Goal: Task Accomplishment & Management: Use online tool/utility

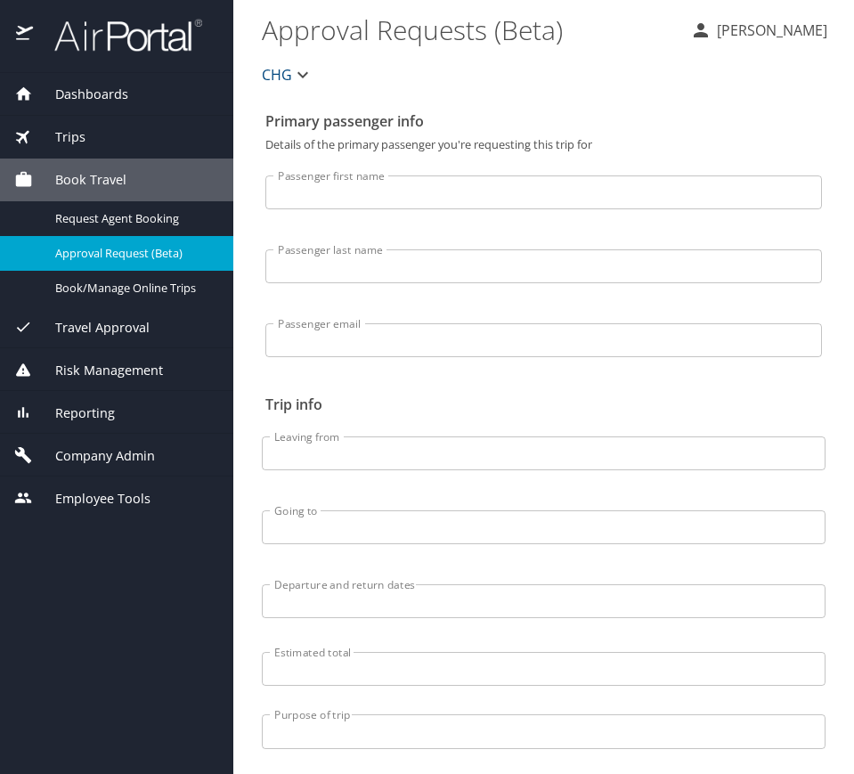
click at [149, 121] on div "Trips" at bounding box center [116, 137] width 233 height 43
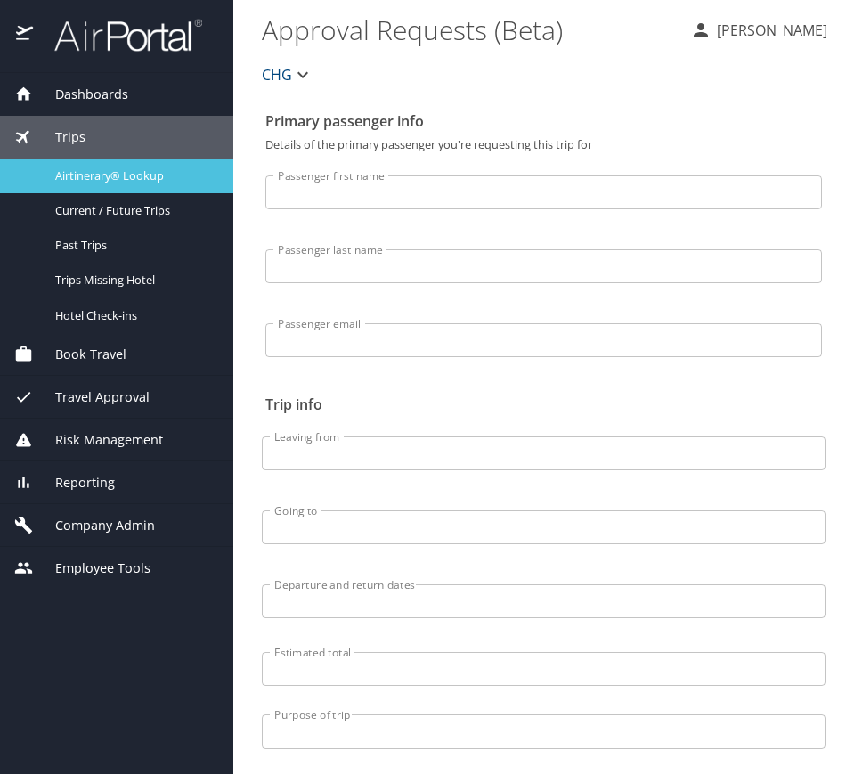
click at [135, 190] on link "Airtinerary® Lookup" at bounding box center [116, 176] width 233 height 35
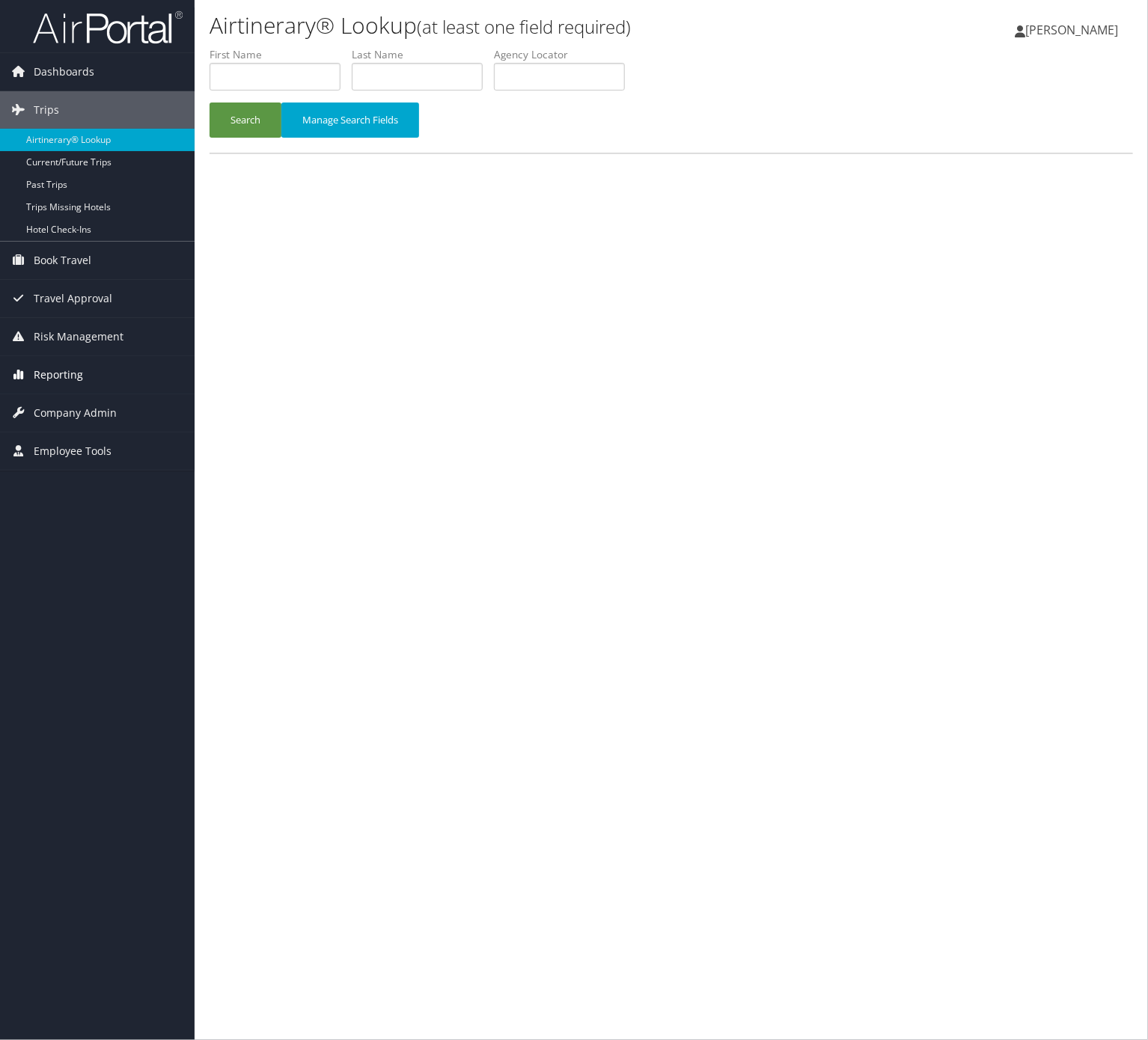
click at [34, 367] on span "Reporting" at bounding box center [58, 375] width 50 height 38
click at [86, 456] on link "Virtual Pay Lookup" at bounding box center [97, 449] width 195 height 23
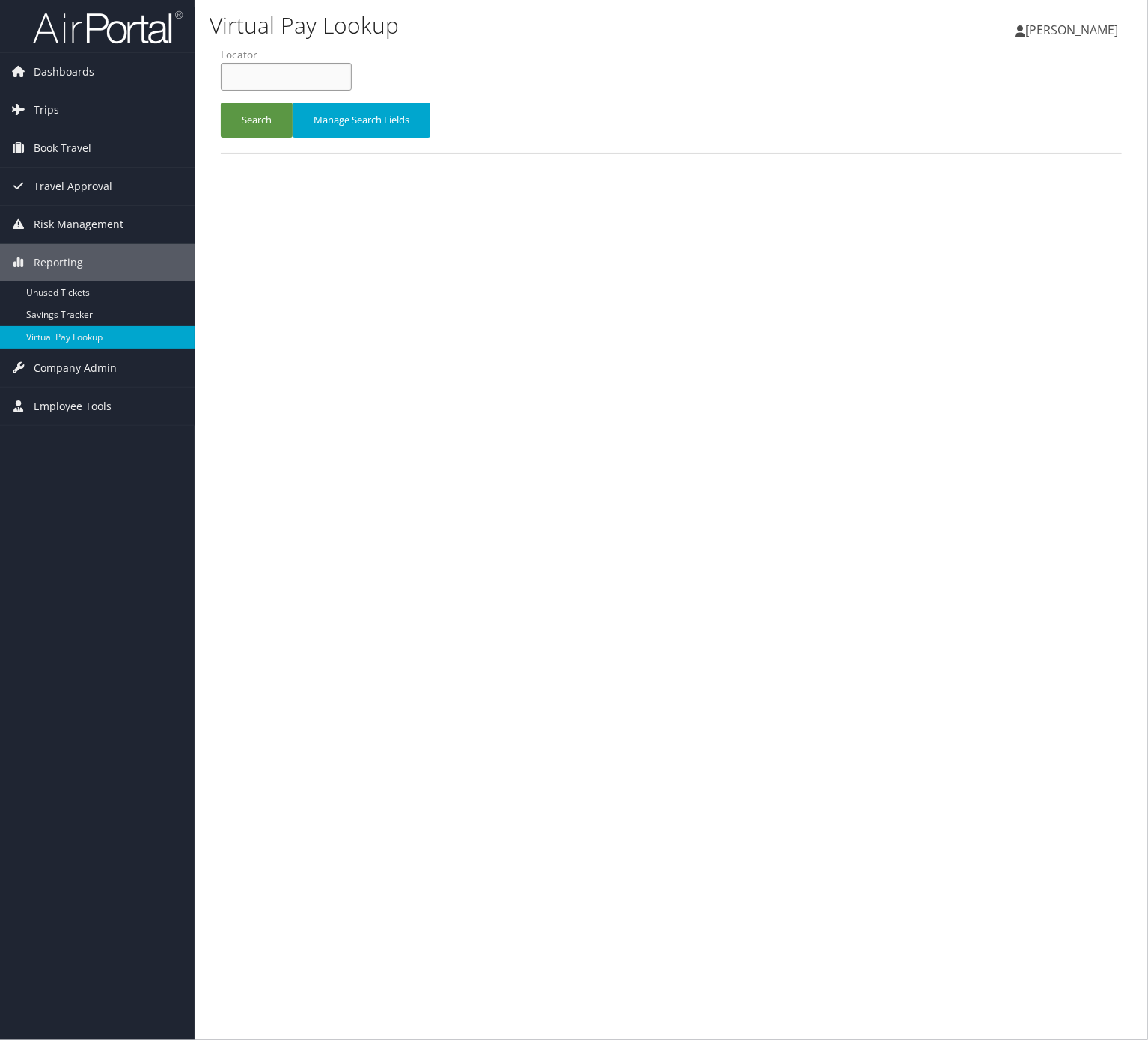
click at [314, 81] on input "text" at bounding box center [286, 76] width 131 height 28
paste input "JSZBRM"
type input "JSZBRM"
click at [260, 118] on button "Search" at bounding box center [257, 120] width 72 height 35
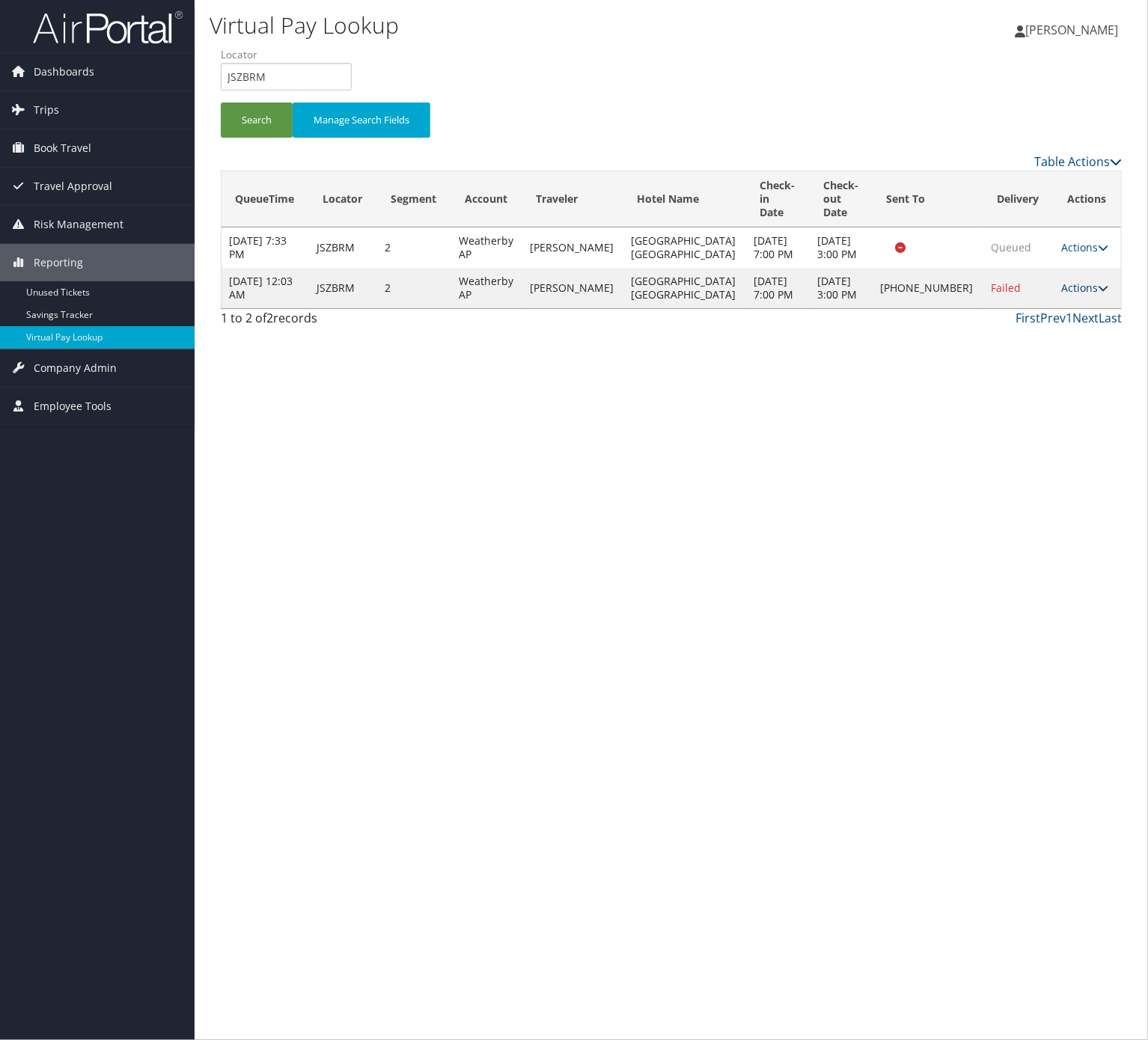
click at [1087, 294] on link "Actions" at bounding box center [1084, 287] width 47 height 14
click at [1053, 342] on link "Logs" at bounding box center [1030, 342] width 128 height 25
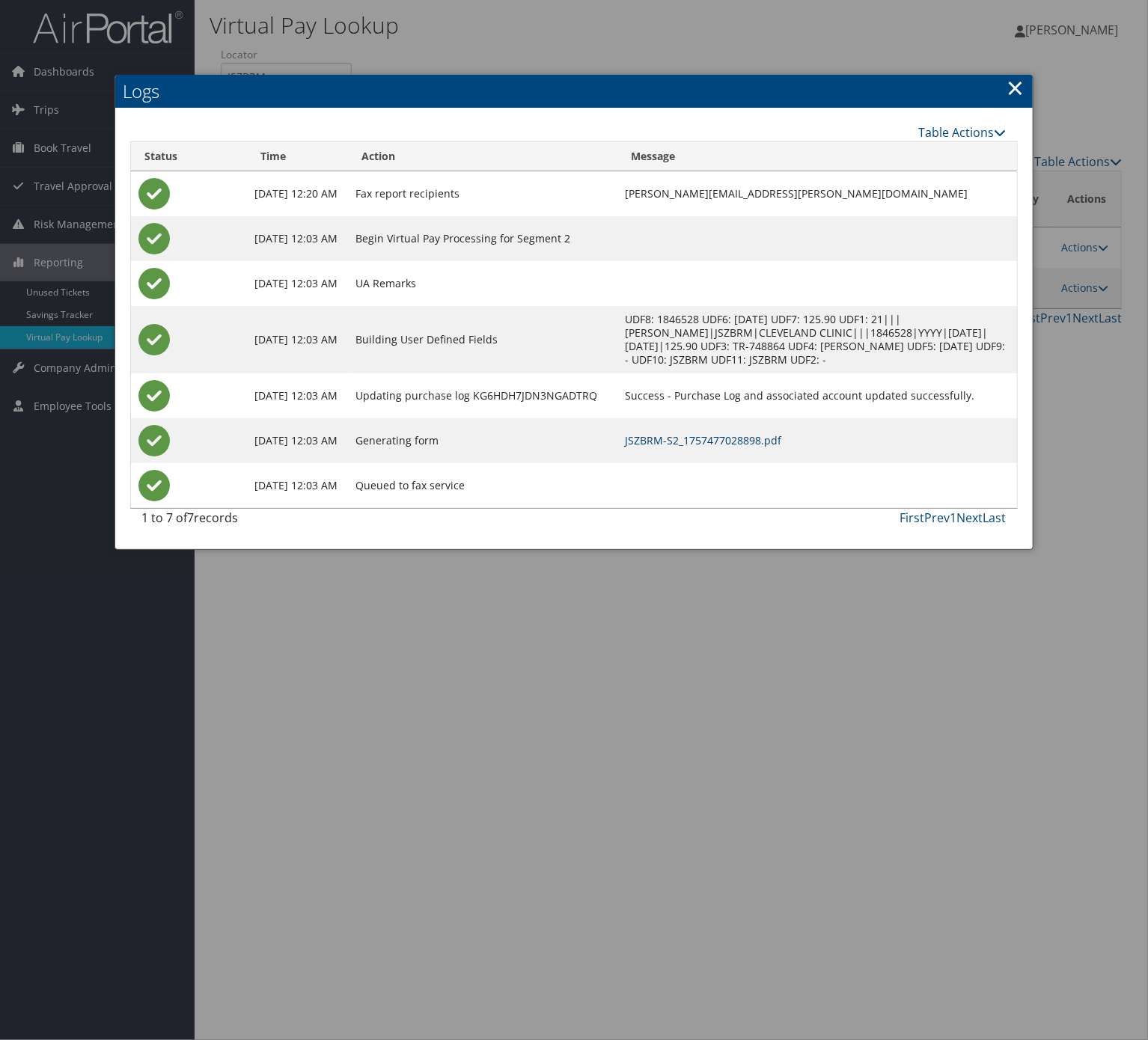
click at [731, 439] on link "JSZBRM-S2_1757477028898.pdf" at bounding box center [703, 440] width 156 height 14
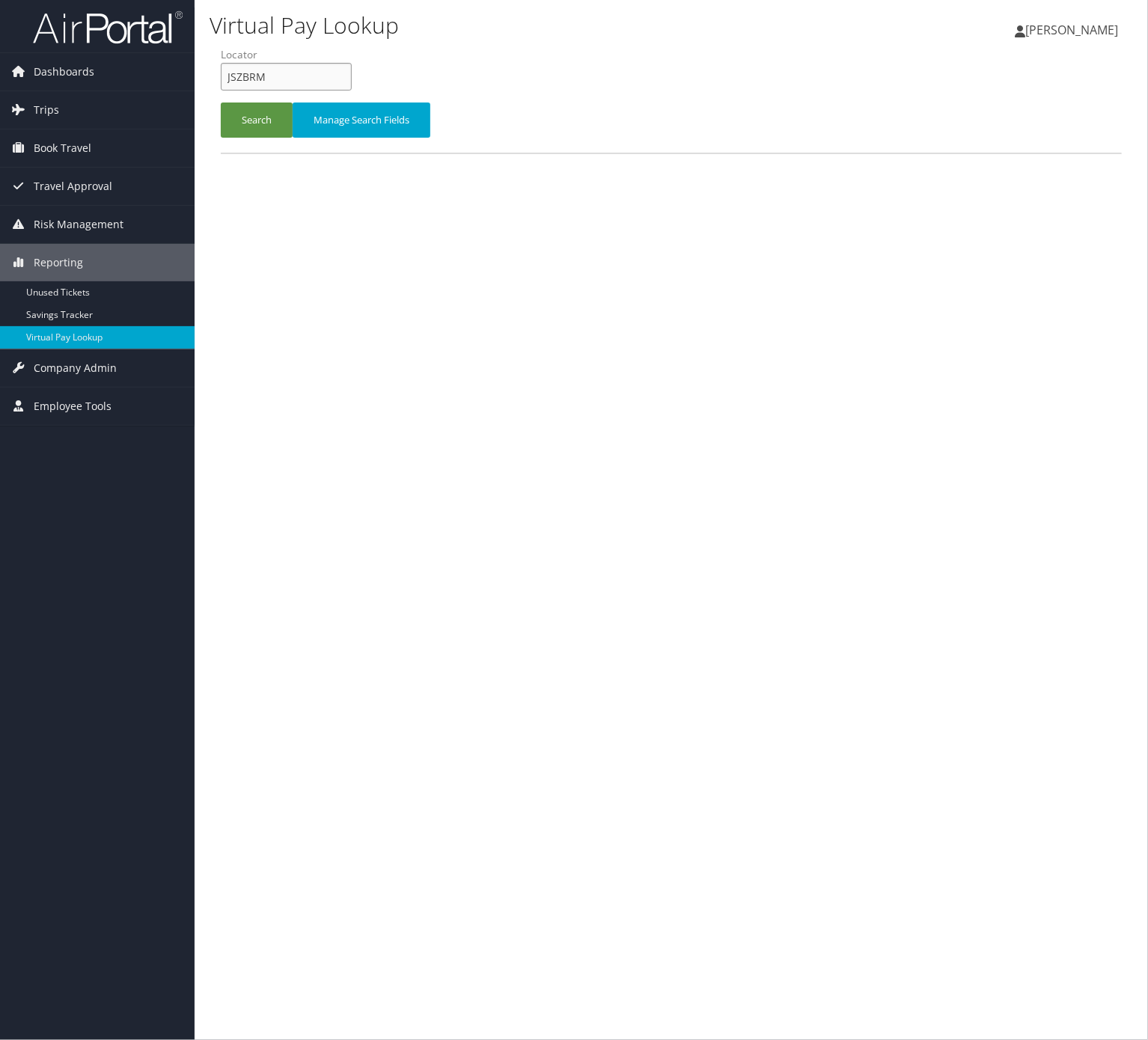
click at [291, 65] on input "JSZBRM" at bounding box center [286, 76] width 131 height 28
paste input "QKIWVN"
type input "QKIWVN"
click at [268, 125] on button "Search" at bounding box center [257, 120] width 72 height 35
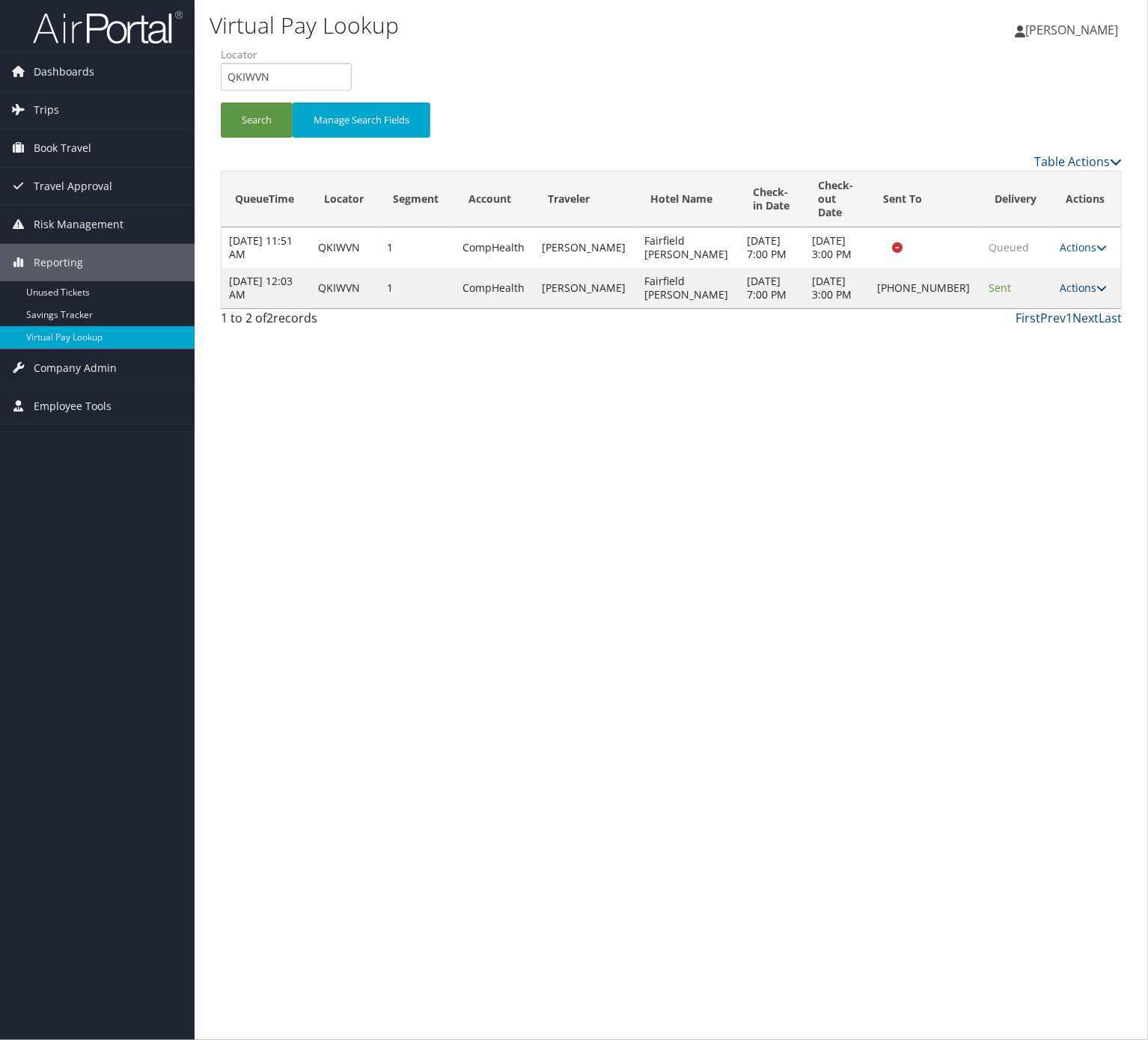
click at [1060, 295] on link "Actions" at bounding box center [1083, 287] width 47 height 14
click at [1051, 337] on link "Logs" at bounding box center [1030, 342] width 128 height 25
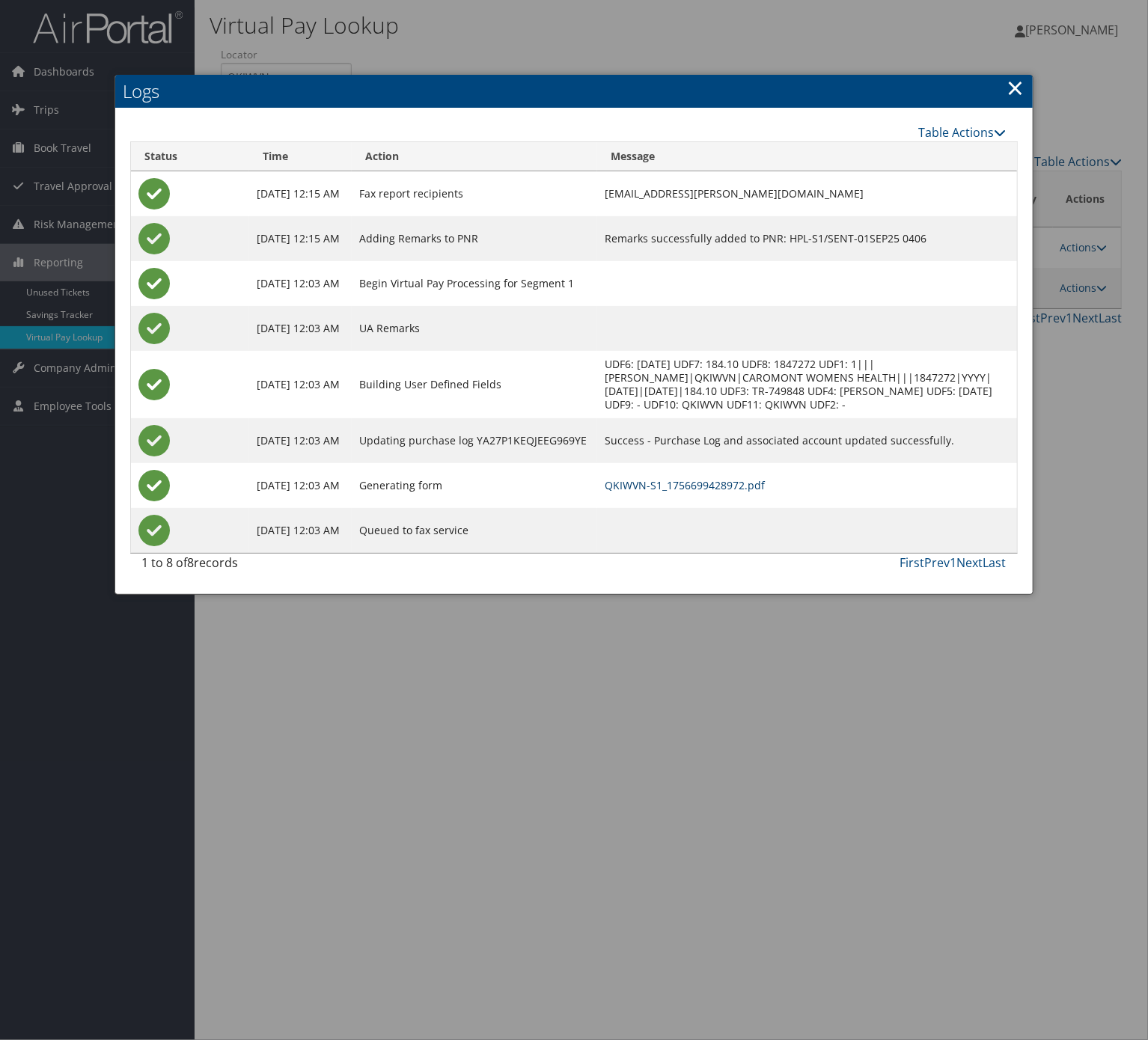
click at [690, 491] on link "QKIWVN-S1_1756699428972.pdf" at bounding box center [684, 485] width 160 height 14
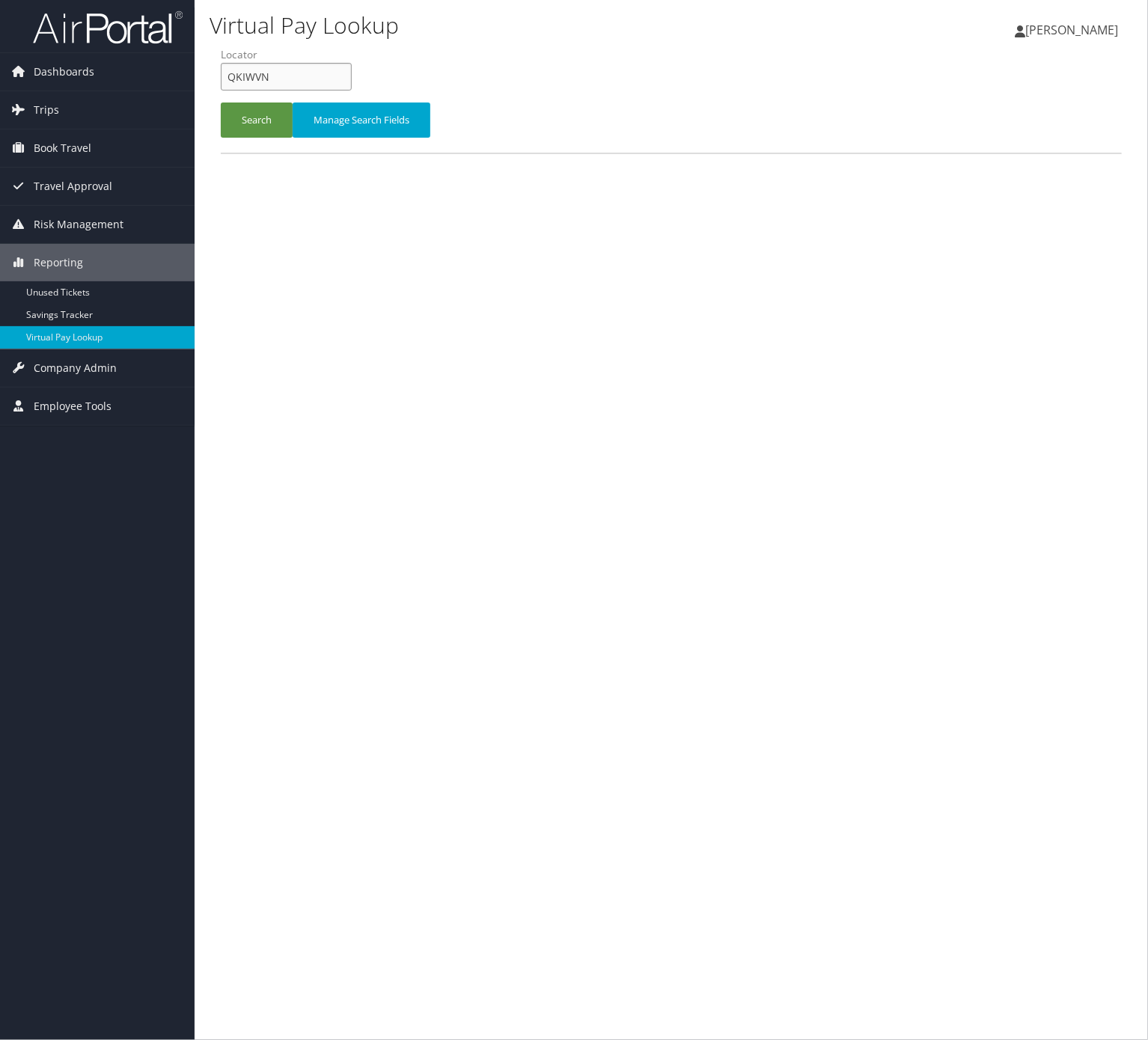
click at [275, 86] on input "QKIWVN" at bounding box center [286, 76] width 131 height 28
paste input "JXBZUJ, ELJPXJ"
click at [284, 82] on input "JXBZUJ, ELJPXJ" at bounding box center [286, 76] width 131 height 28
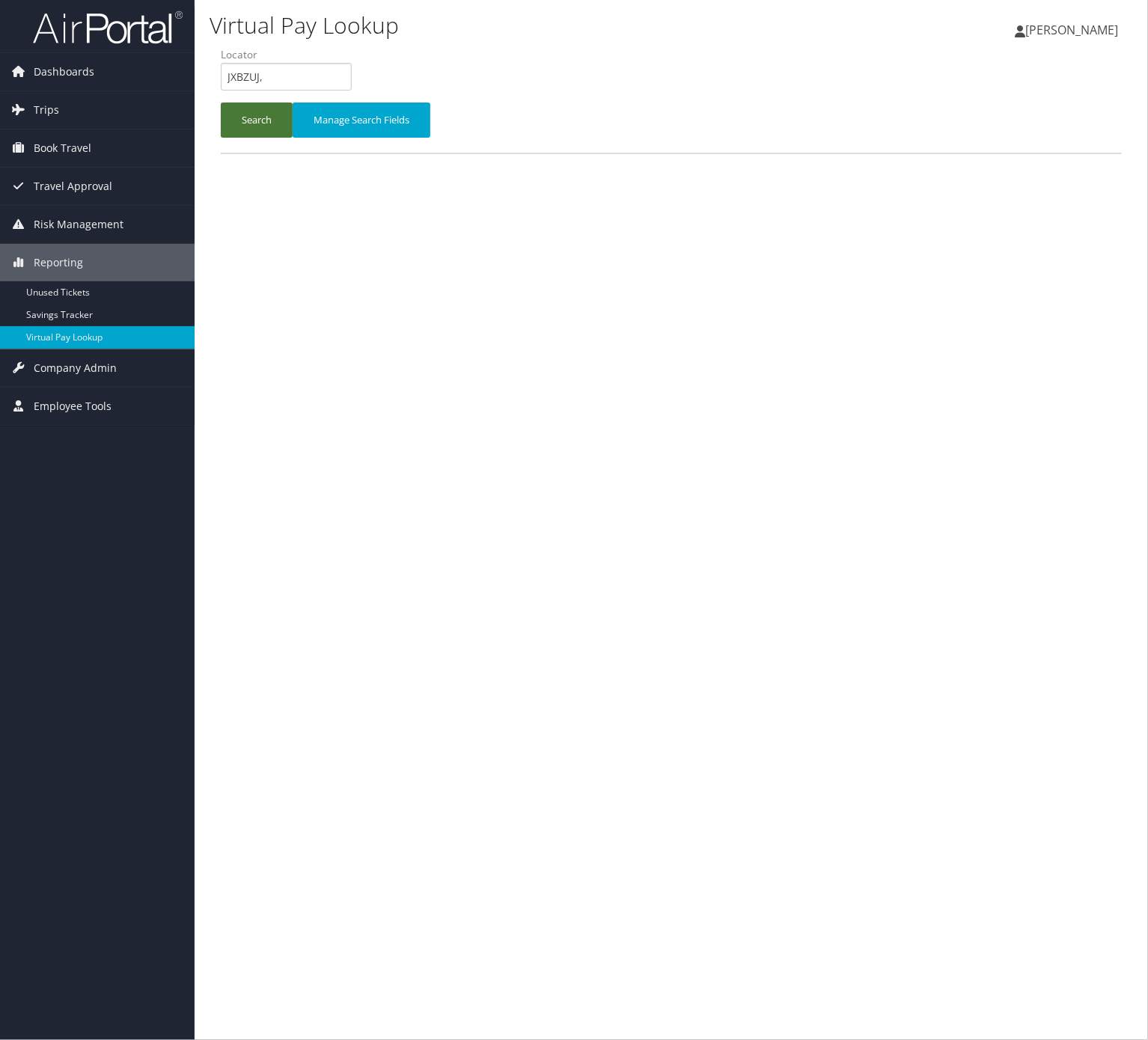
click at [276, 111] on button "Search" at bounding box center [257, 120] width 72 height 35
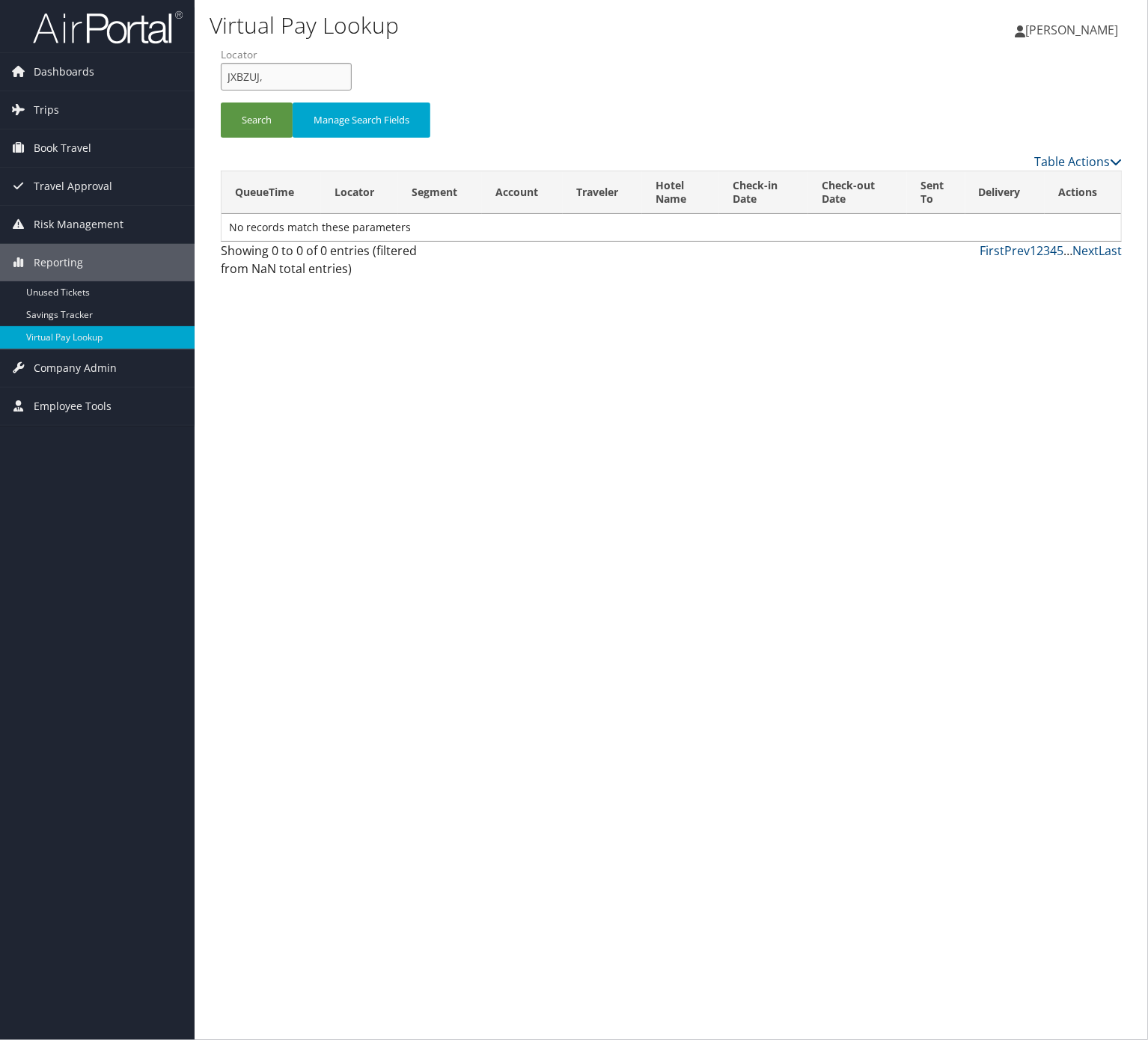
click at [294, 77] on input "JXBZUJ," at bounding box center [286, 76] width 131 height 28
click at [265, 127] on button "Search" at bounding box center [257, 120] width 72 height 35
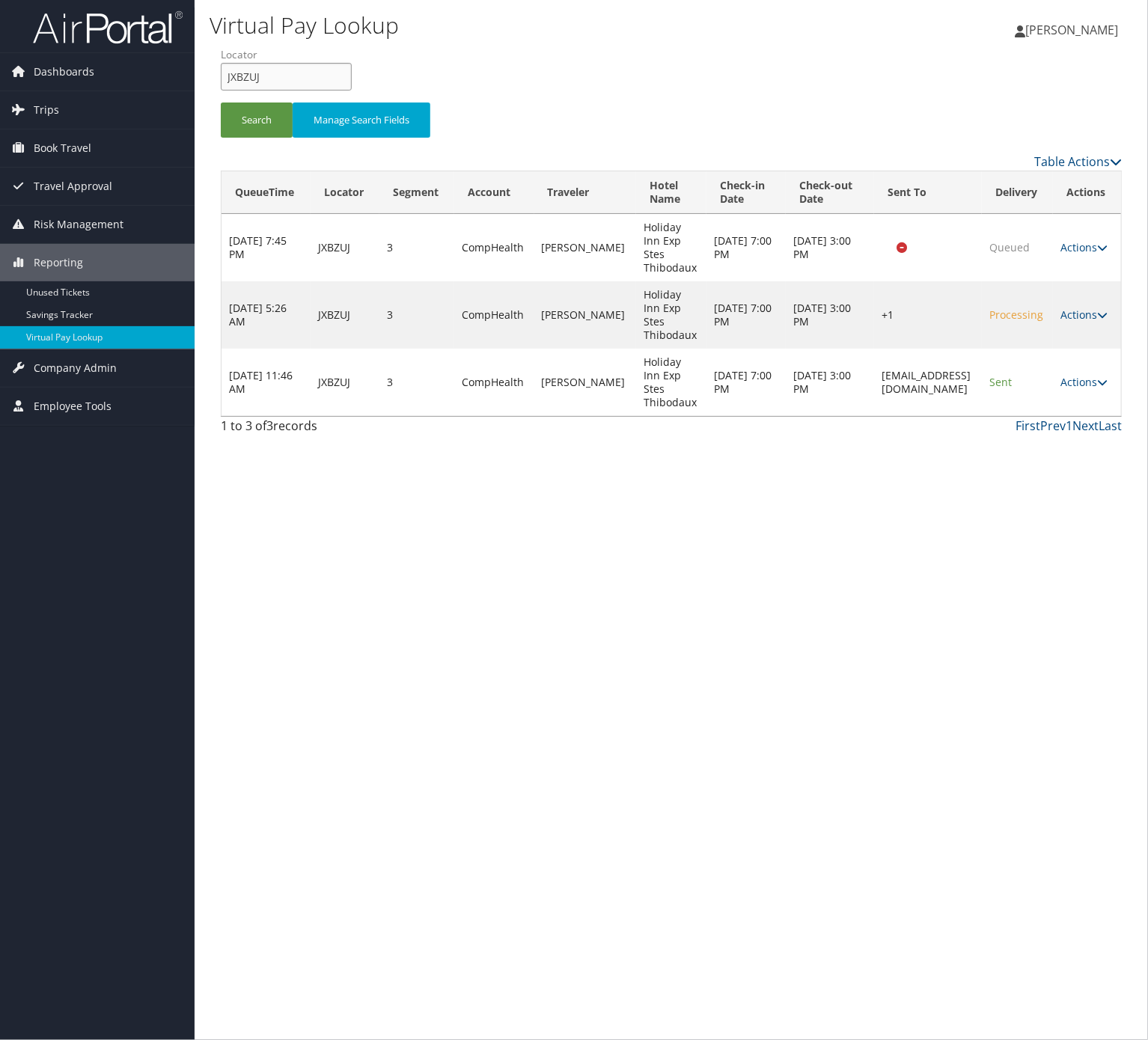
click at [290, 66] on input "JXBZUJ" at bounding box center [286, 76] width 131 height 28
paste input ", ELJPXJ"
click at [259, 73] on input "JXBZUJ, ELJPXJ" at bounding box center [286, 76] width 131 height 28
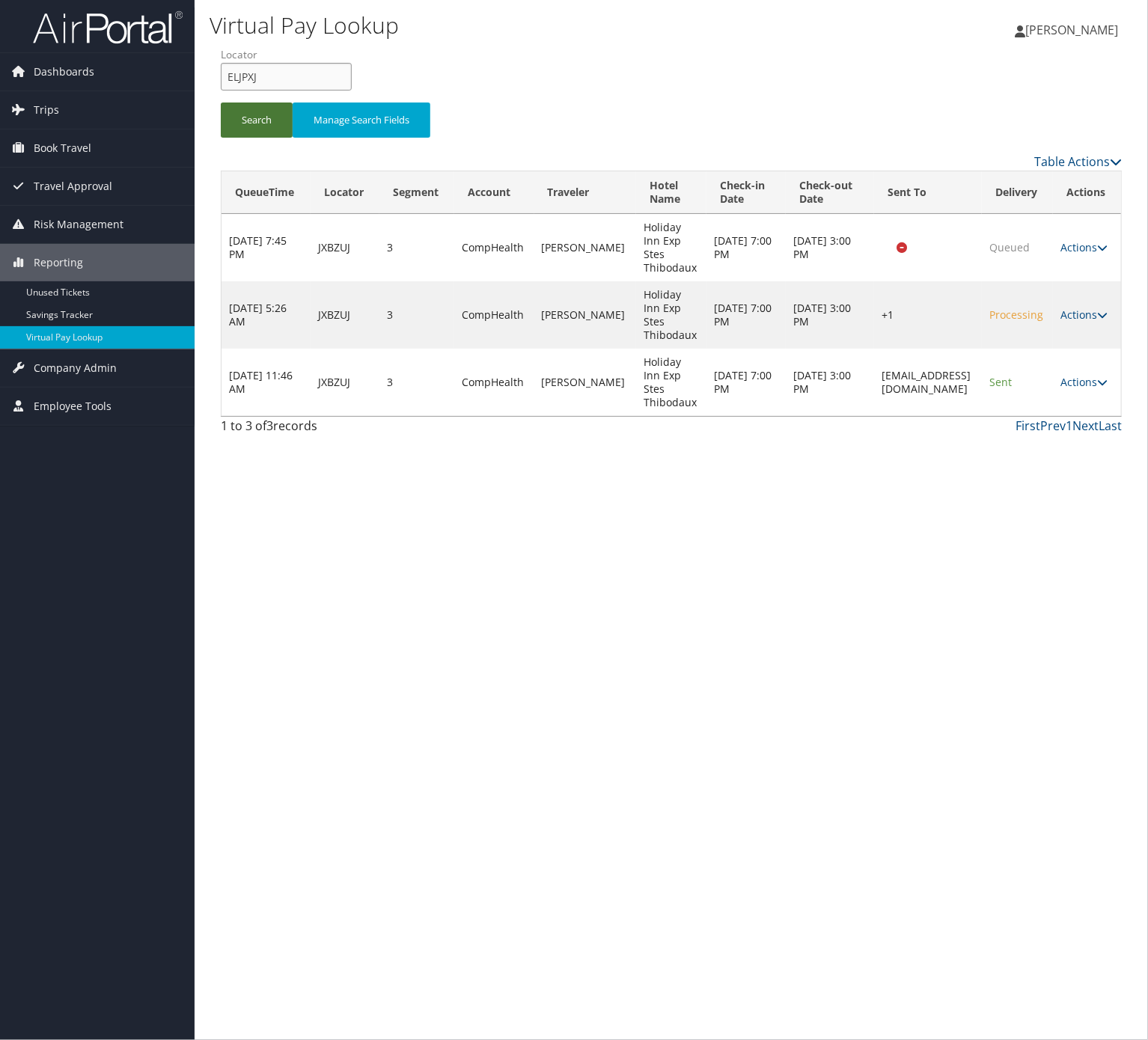
type input "ELJPXJ"
click at [259, 115] on button "Search" at bounding box center [257, 120] width 72 height 35
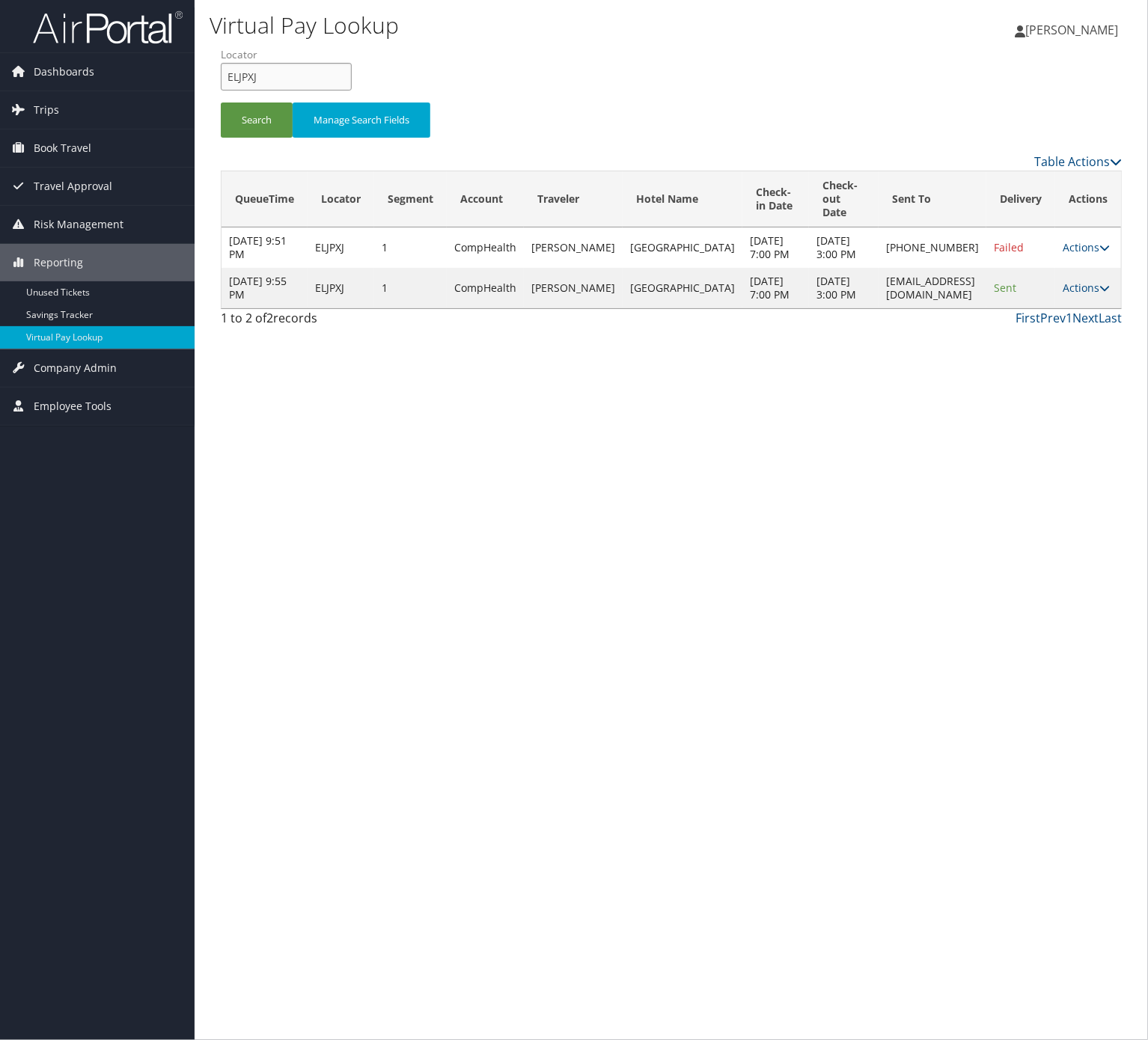
click at [252, 72] on input "ELJPXJ" at bounding box center [286, 76] width 131 height 28
click at [251, 72] on input "ELJPXJ" at bounding box center [286, 76] width 131 height 28
click at [1076, 286] on td "Actions Resend Logs View Itinerary" at bounding box center [1088, 288] width 66 height 40
click at [1070, 295] on link "Actions" at bounding box center [1086, 287] width 47 height 14
click at [1047, 343] on link "Logs" at bounding box center [1055, 342] width 94 height 25
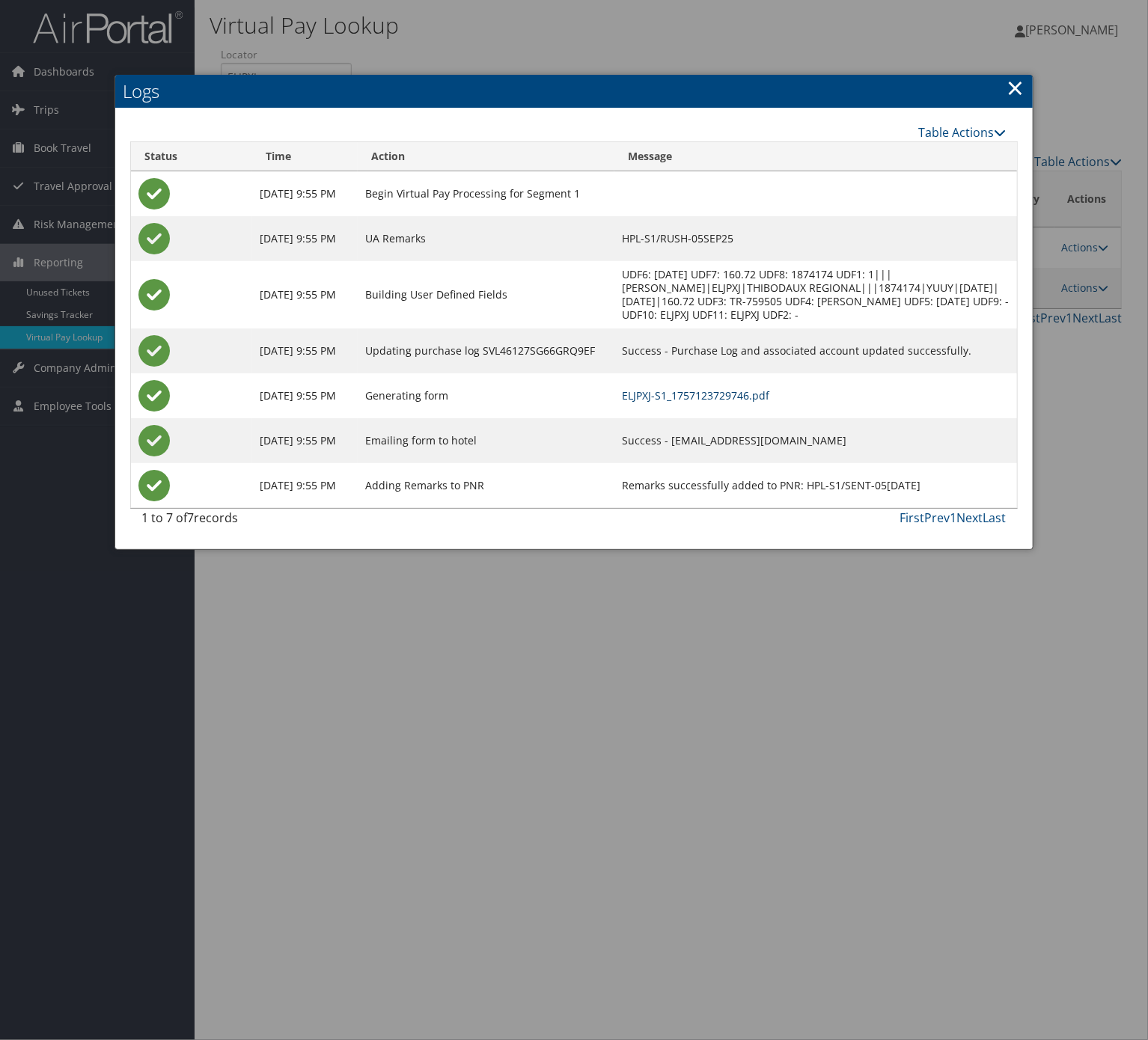
click at [667, 391] on link "ELJPXJ-S1_1757123729746.pdf" at bounding box center [695, 395] width 148 height 14
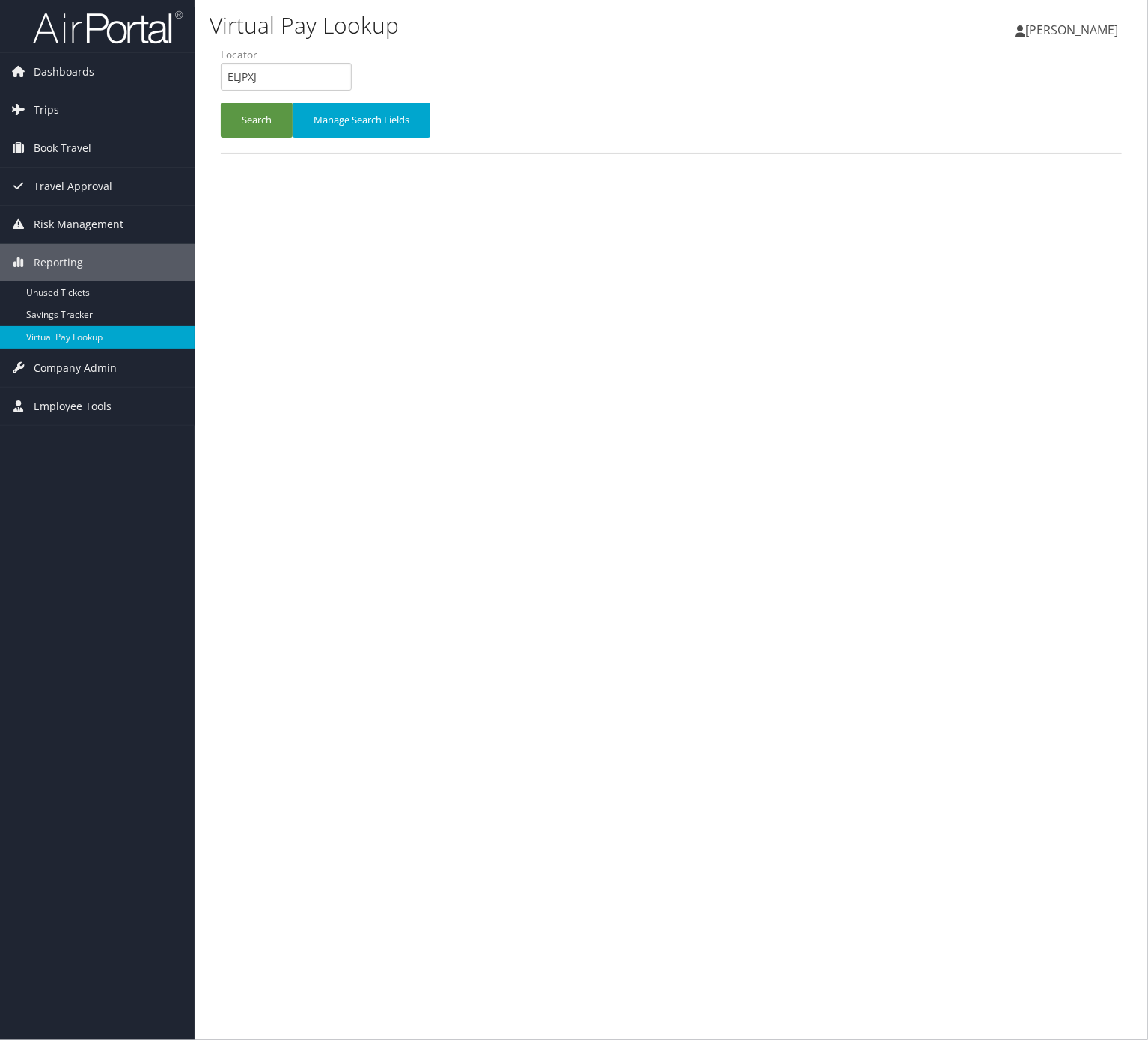
click at [314, 58] on label "Locator" at bounding box center [291, 55] width 142 height 15
click at [312, 71] on input "ELJPXJ" at bounding box center [286, 76] width 131 height 28
paste input "JXBZU"
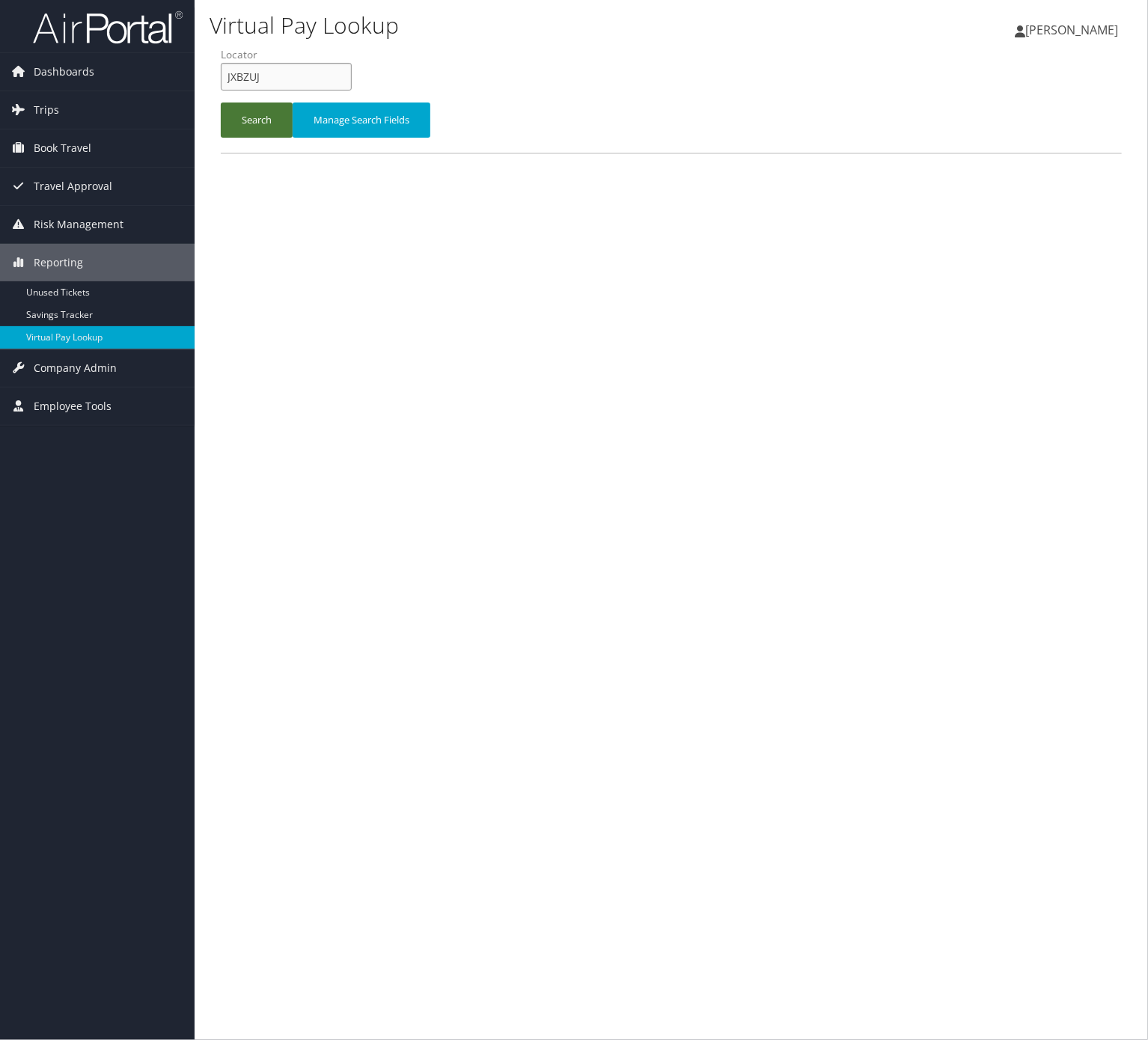
type input "JXBZUJ"
click at [276, 134] on button "Search" at bounding box center [257, 120] width 72 height 35
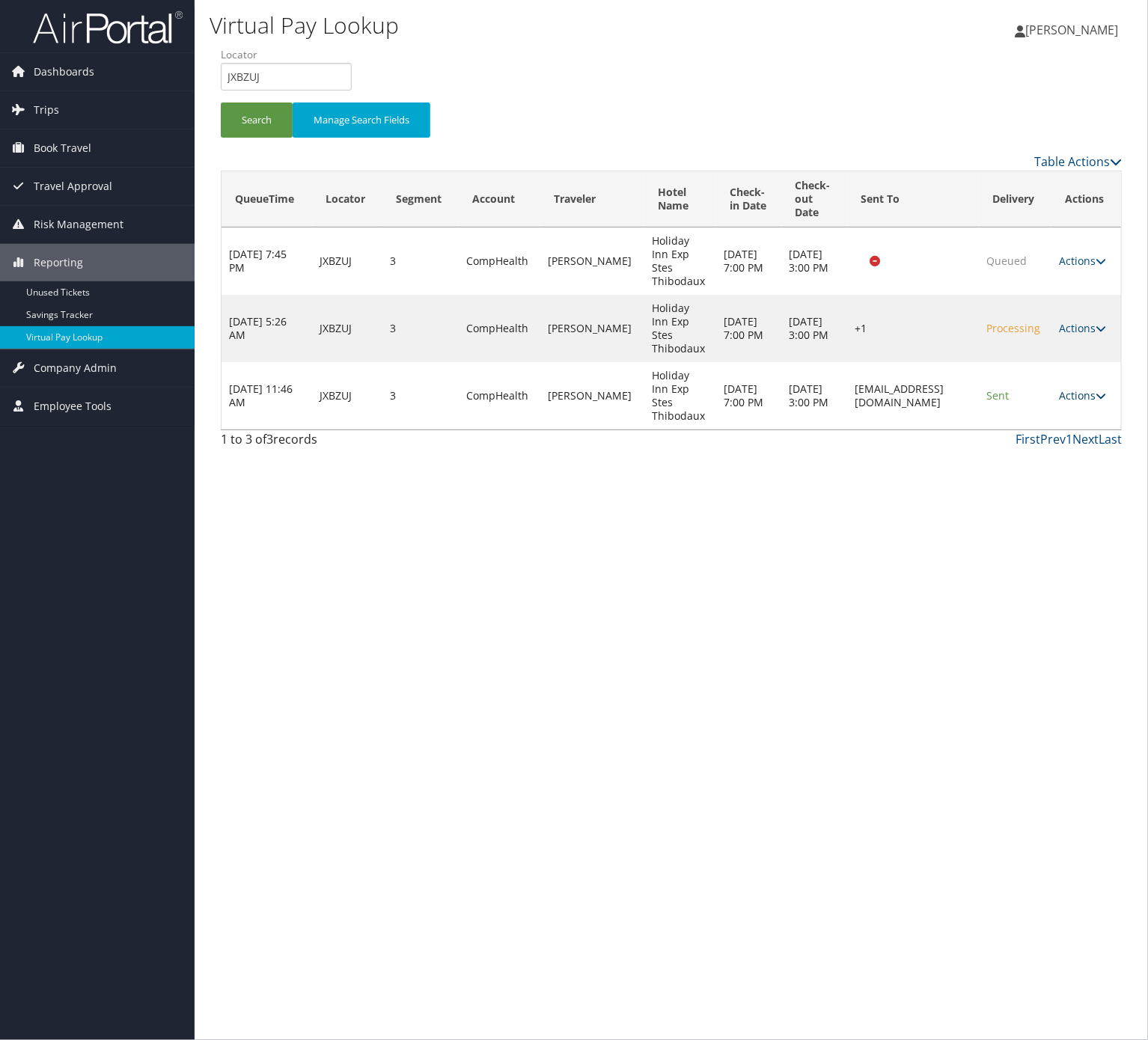
click at [1090, 388] on link "Actions" at bounding box center [1082, 395] width 47 height 14
click at [1044, 402] on link "Logs" at bounding box center [1054, 409] width 94 height 25
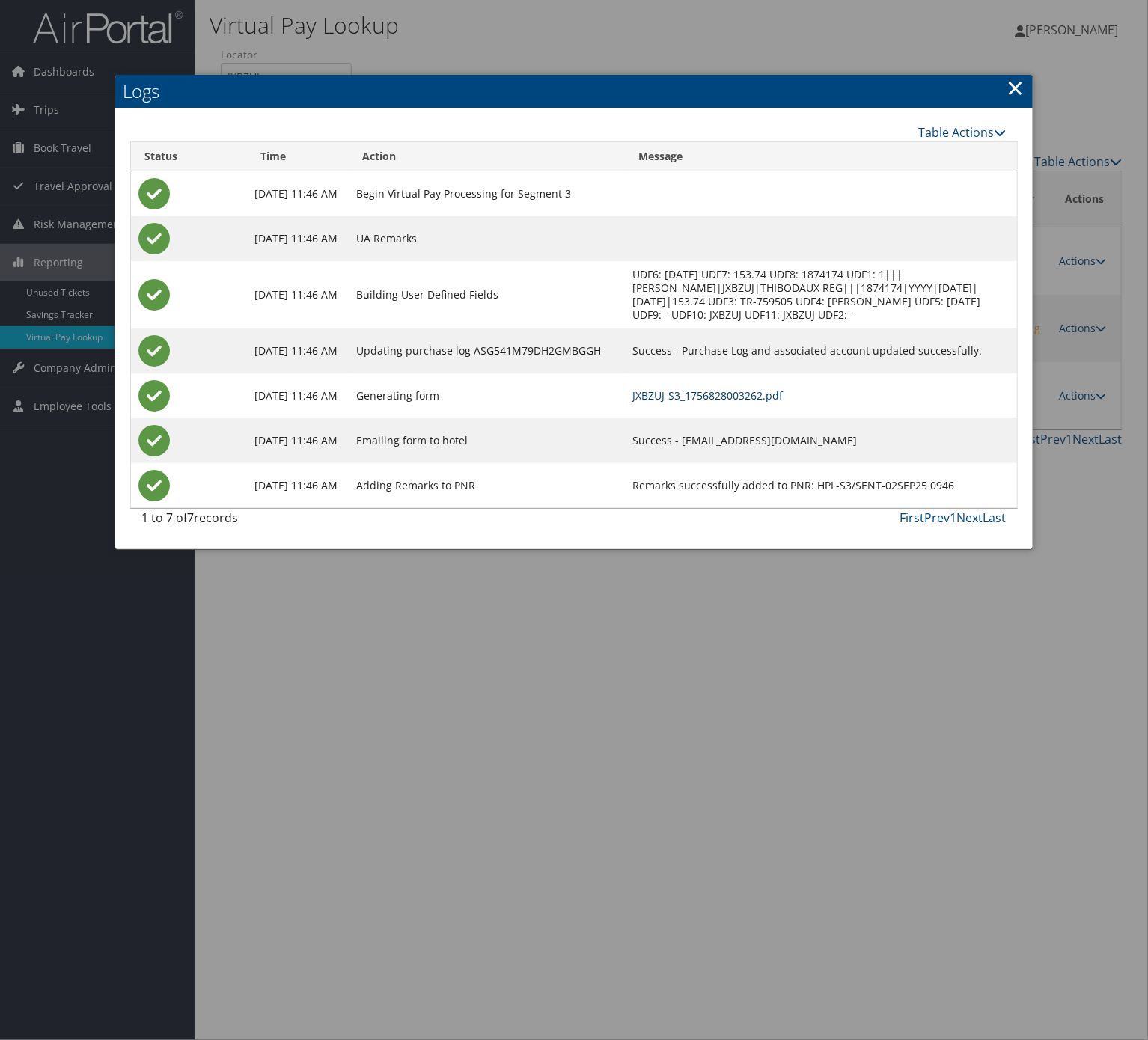
click at [757, 402] on link "JXBZUJ-S3_1756828003262.pdf" at bounding box center [707, 395] width 150 height 14
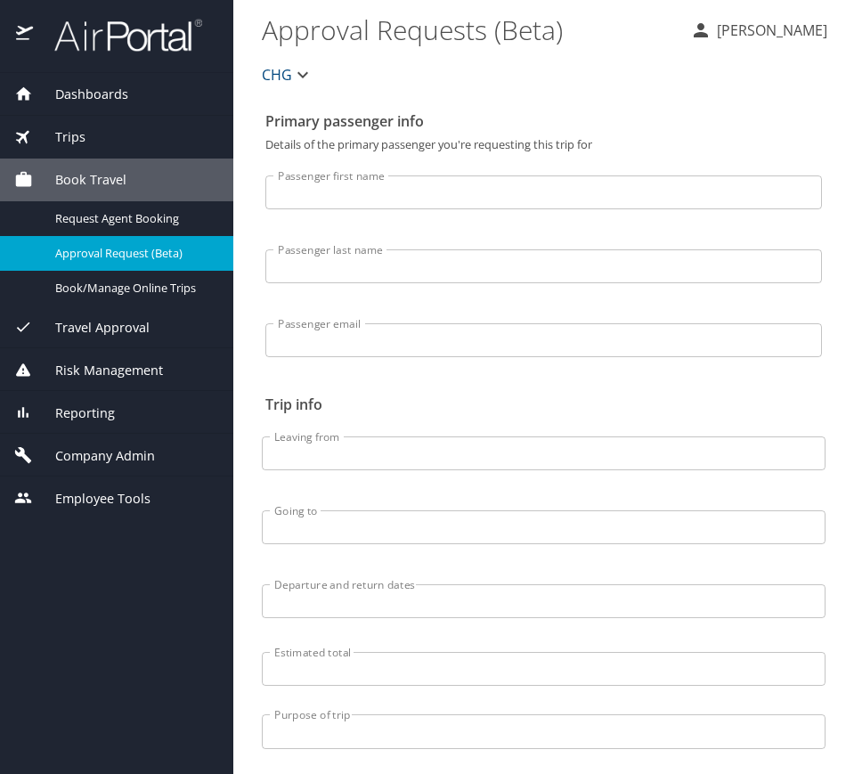
click at [90, 428] on div "Reporting" at bounding box center [116, 412] width 233 height 43
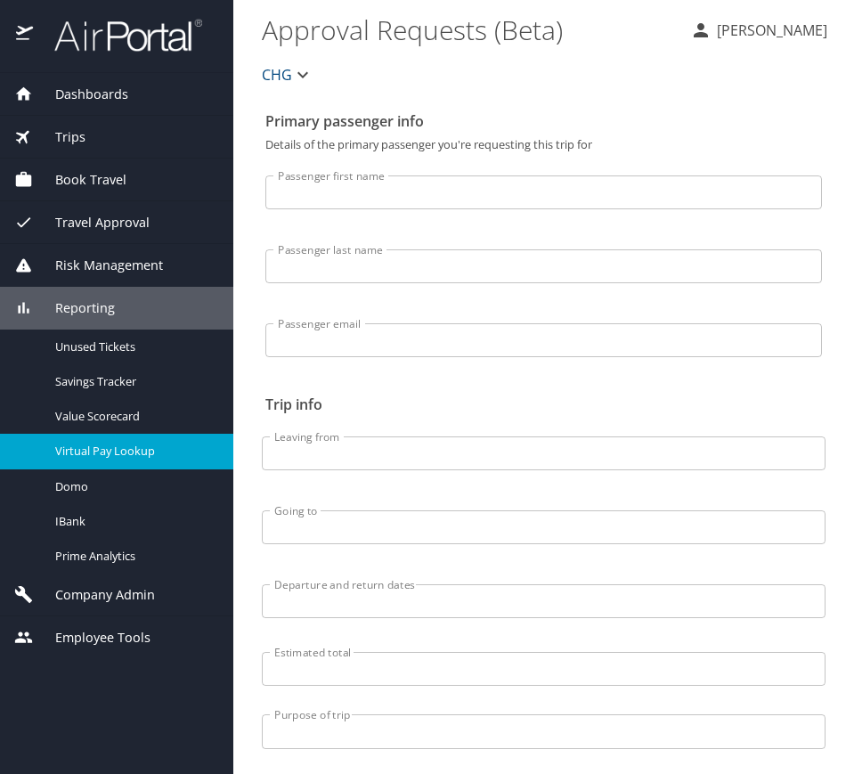
click at [101, 444] on span "Virtual Pay Lookup" at bounding box center [133, 451] width 157 height 17
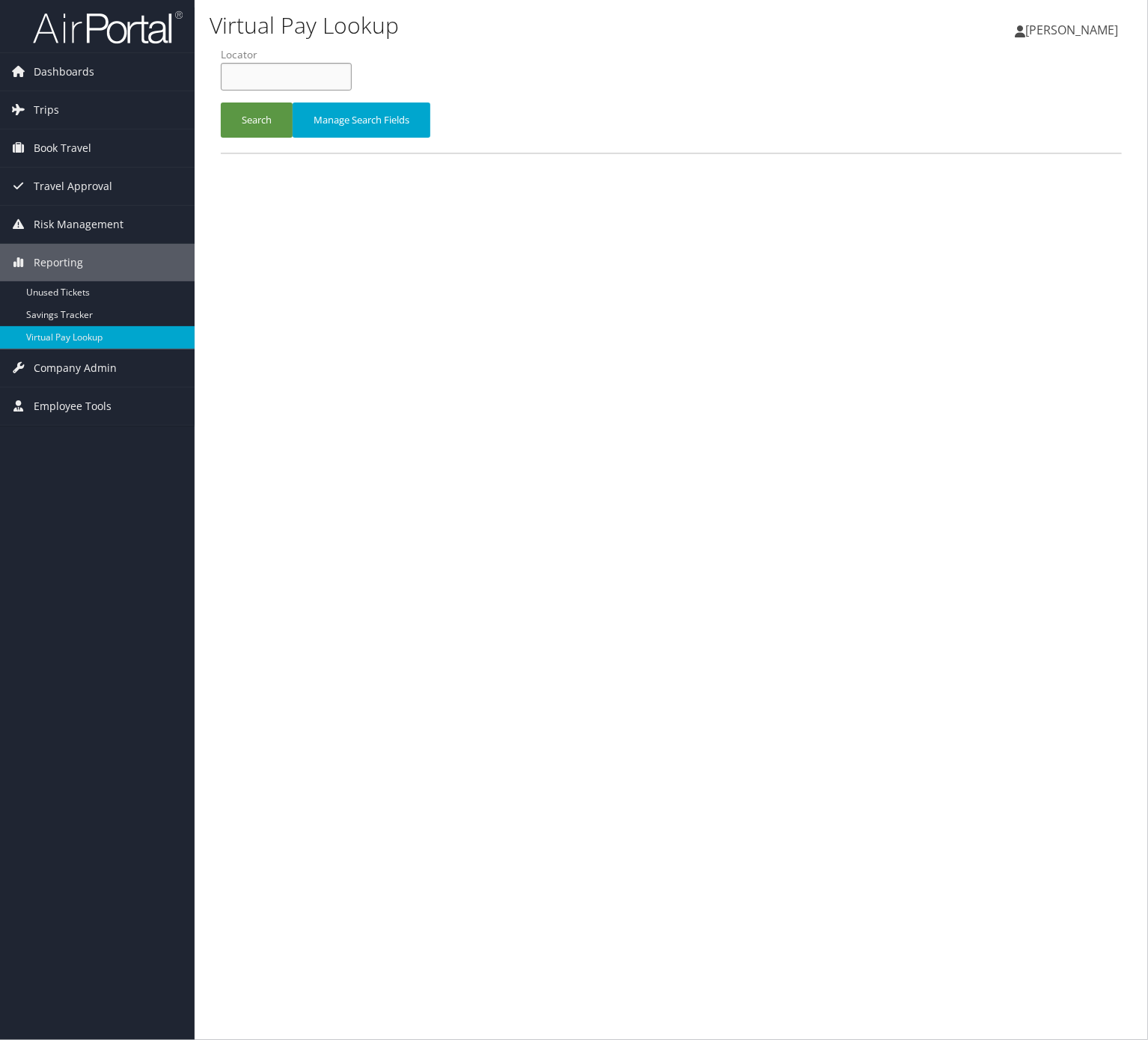
click at [268, 77] on input "text" at bounding box center [286, 76] width 131 height 28
paste input "[PERSON_NAME]"
type input "[PERSON_NAME]"
click at [272, 66] on input "text" at bounding box center [286, 76] width 131 height 28
paste input "SRGCTA"
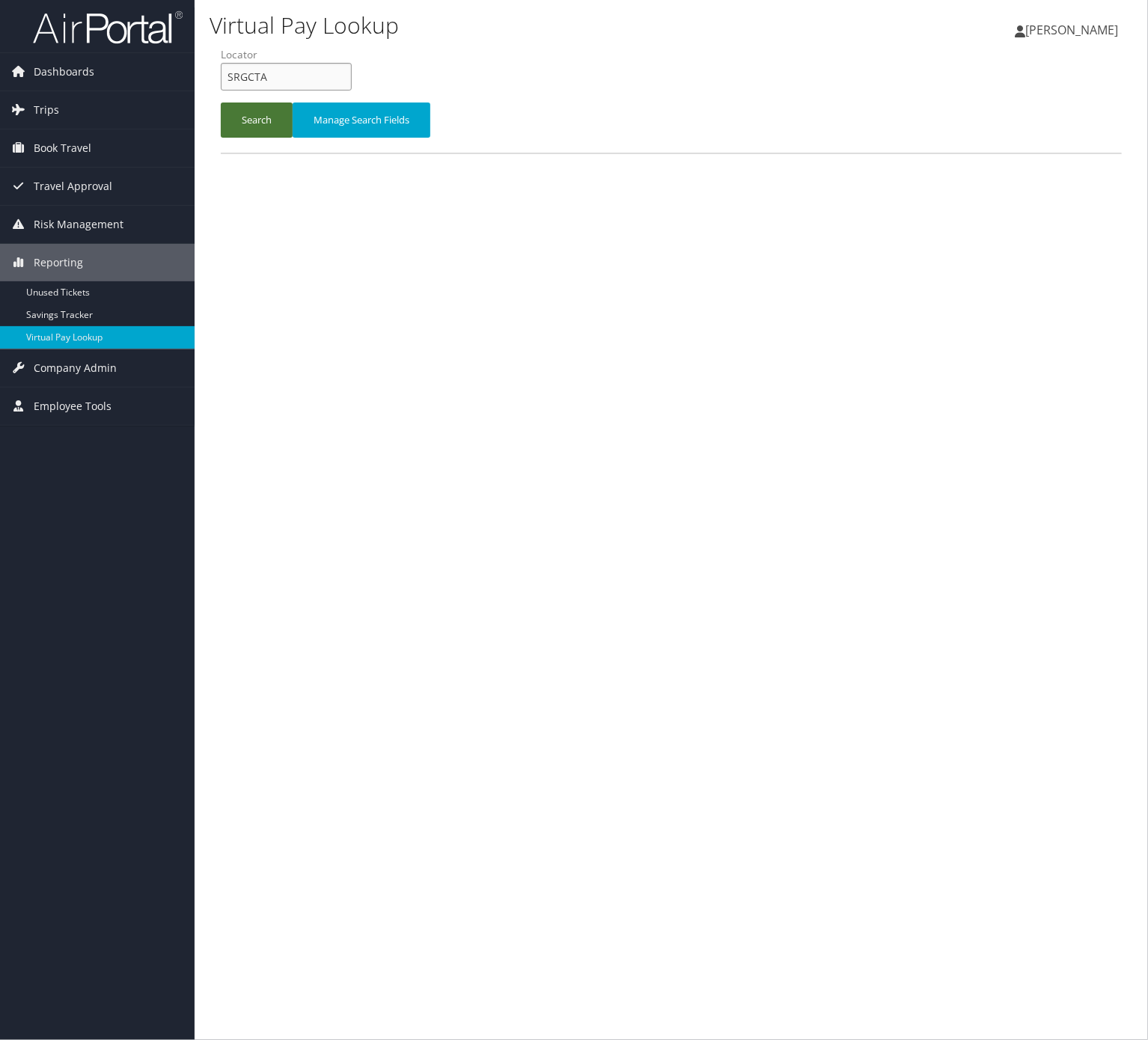
type input "SRGCTA"
click at [278, 125] on button "Search" at bounding box center [257, 120] width 72 height 35
click at [262, 79] on input "text" at bounding box center [286, 76] width 131 height 28
paste input "JSZBRM"
type input "JSZBRM"
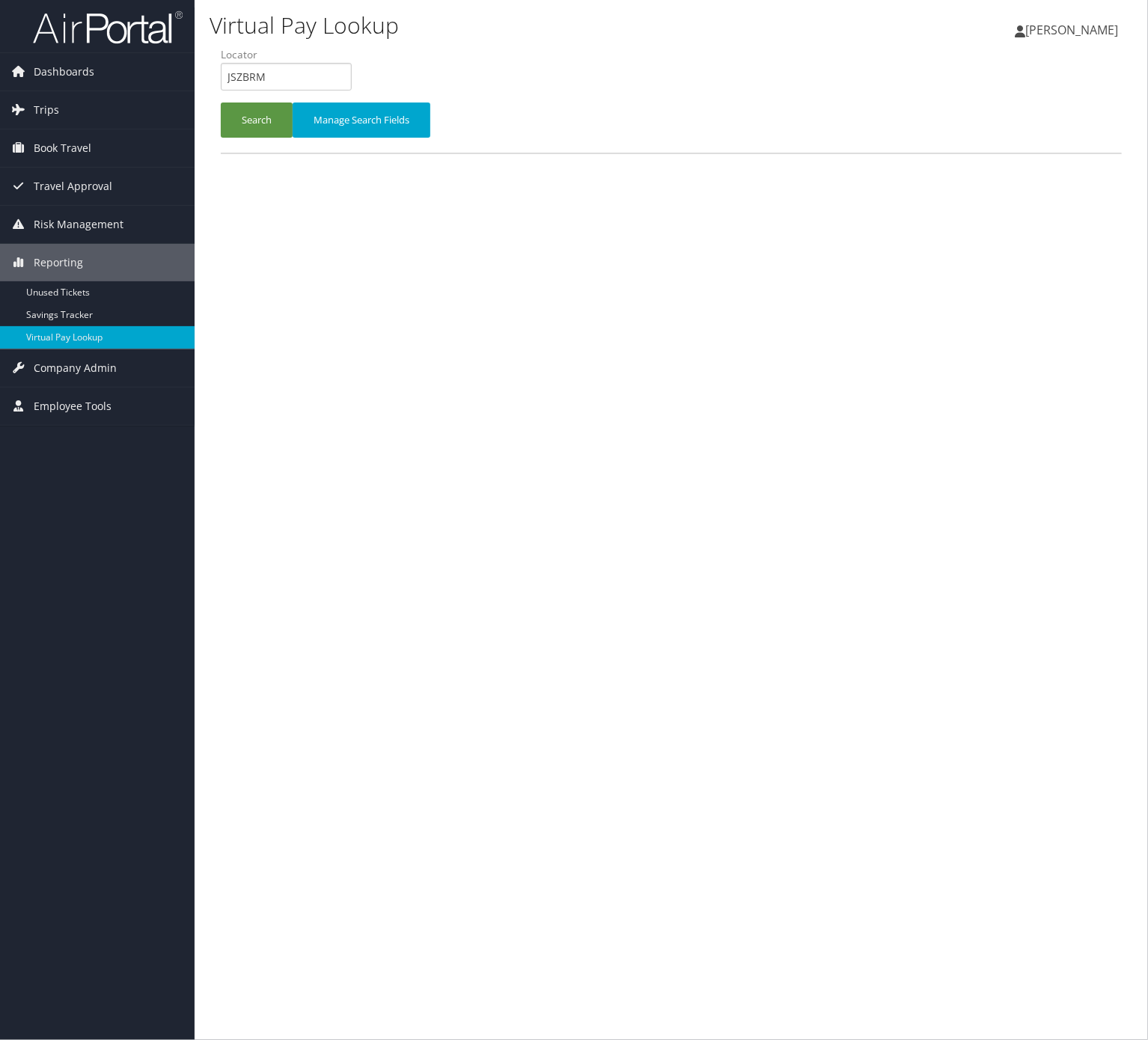
click at [274, 139] on div "Search Manage Search Fields" at bounding box center [670, 128] width 923 height 50
click at [260, 117] on button "Search" at bounding box center [257, 120] width 72 height 35
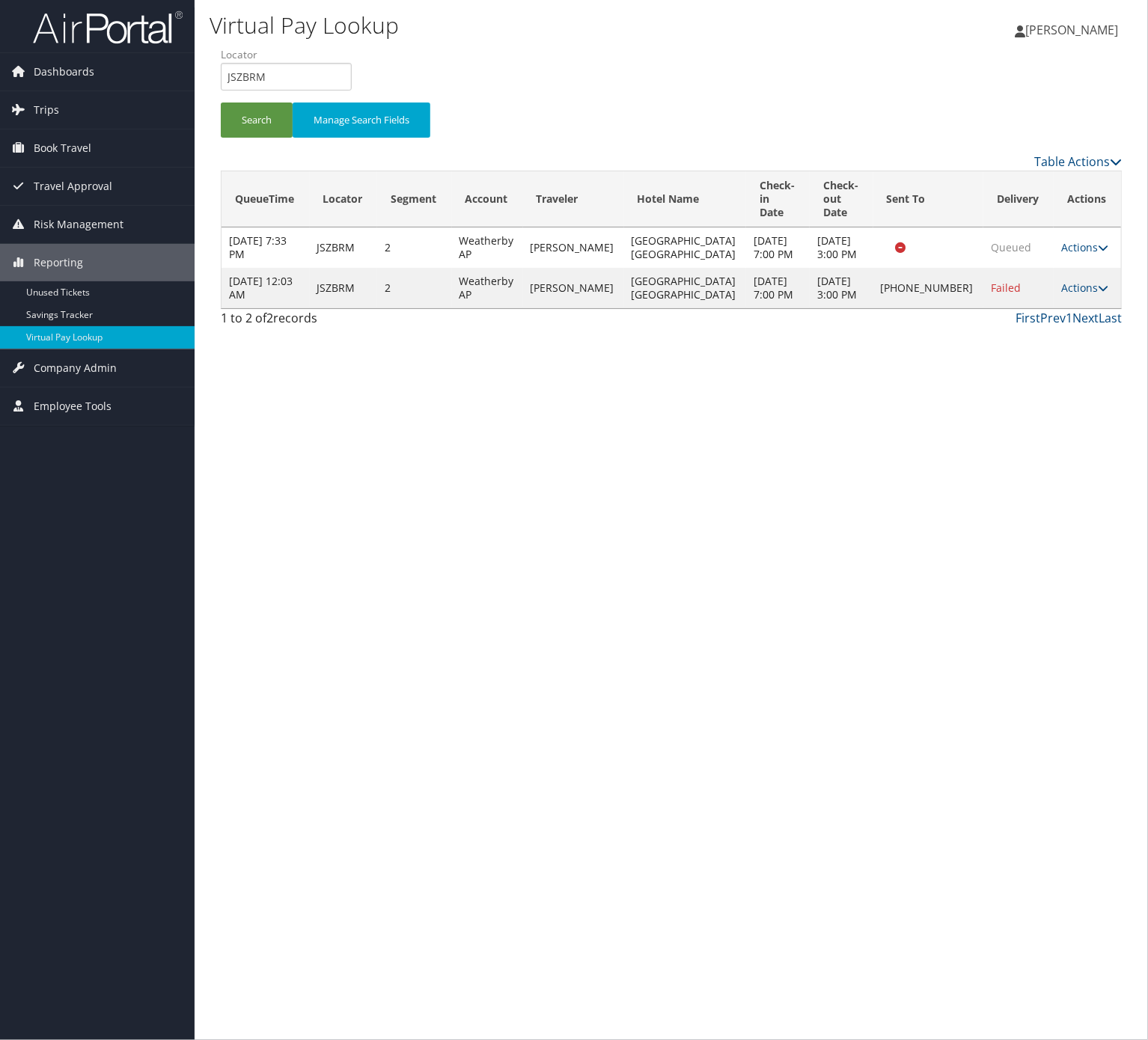
click at [1077, 282] on td "Actions Resend Logs Delivery Information View Itinerary" at bounding box center [1087, 288] width 67 height 40
click at [1077, 289] on link "Actions" at bounding box center [1084, 287] width 47 height 14
click at [1066, 334] on link "Logs" at bounding box center [1030, 342] width 128 height 25
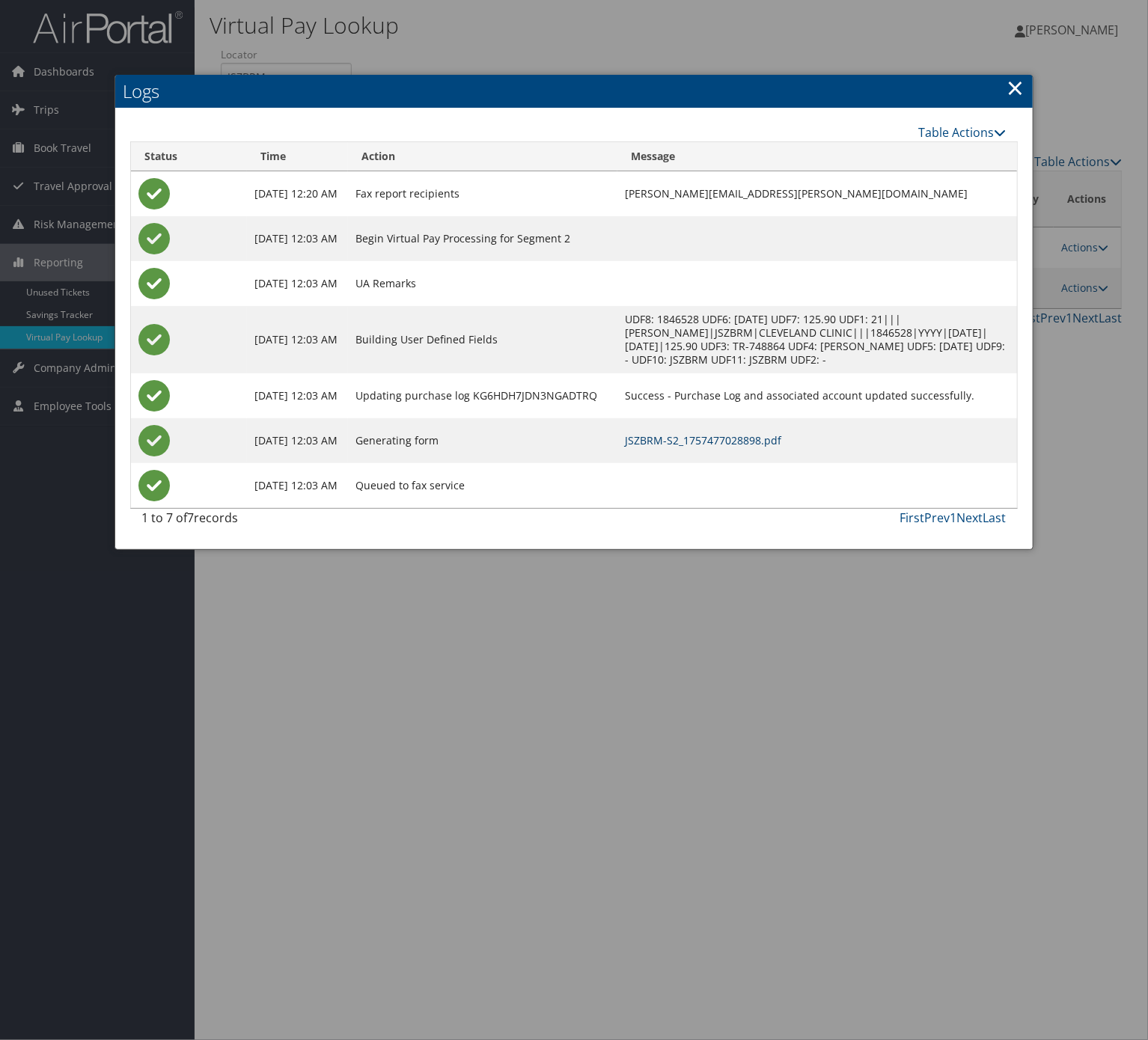
click at [749, 436] on link "JSZBRM-S2_1757477028898.pdf" at bounding box center [703, 440] width 156 height 14
